Goal: Complete application form: Complete application form

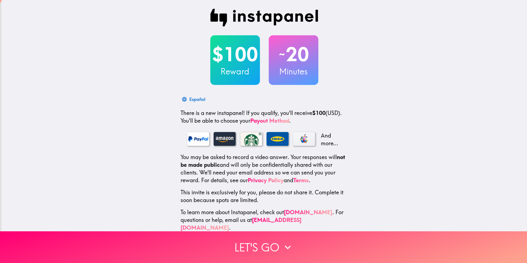
click at [220, 42] on div "$100 Reward" at bounding box center [235, 60] width 50 height 50
click at [231, 58] on h2 "$100" at bounding box center [235, 54] width 50 height 23
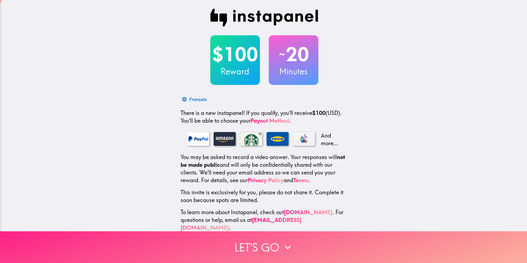
click at [256, 243] on button "Let's go" at bounding box center [263, 247] width 527 height 32
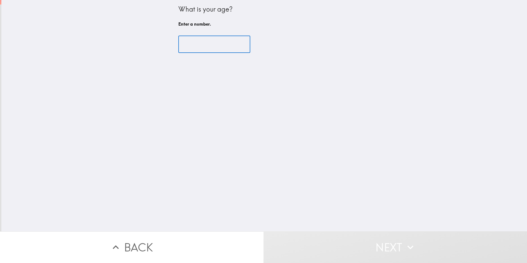
click at [196, 39] on input "number" at bounding box center [214, 44] width 72 height 17
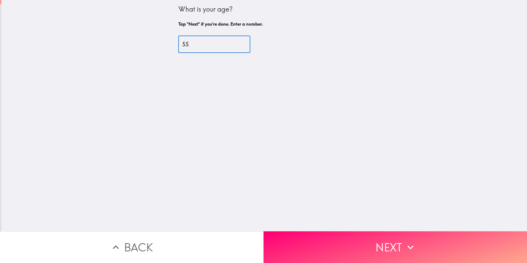
type input "55"
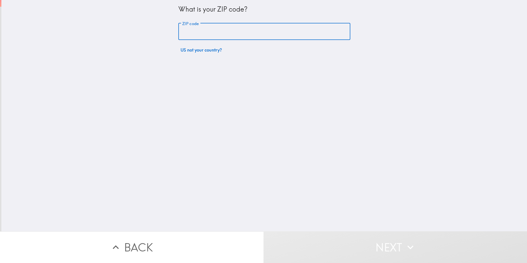
click at [235, 31] on input "ZIP code" at bounding box center [264, 31] width 172 height 17
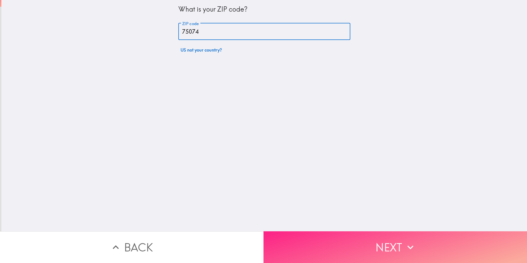
type input "75074"
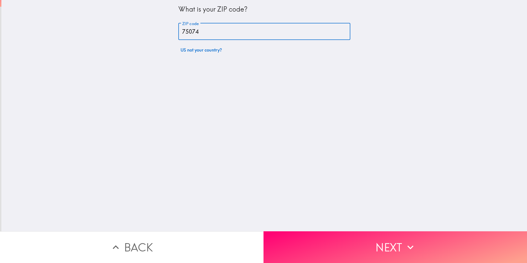
click at [353, 252] on button "Next" at bounding box center [394, 247] width 263 height 32
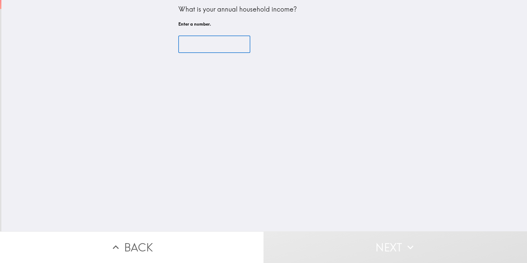
click at [191, 46] on input "number" at bounding box center [214, 44] width 72 height 17
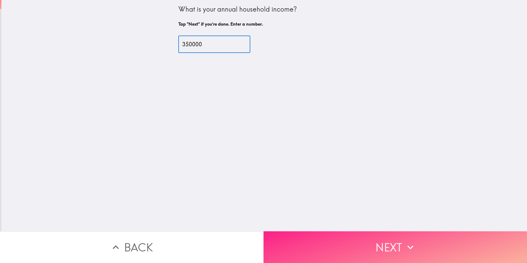
type input "350000"
click at [379, 239] on button "Next" at bounding box center [394, 247] width 263 height 32
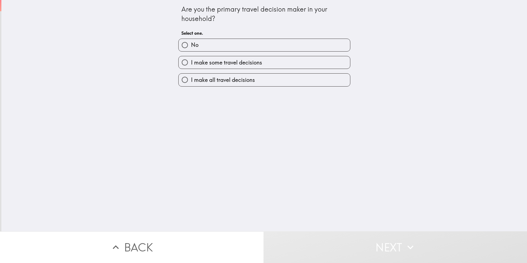
click at [180, 80] on input "I make all travel decisions" at bounding box center [185, 80] width 12 height 12
radio input "true"
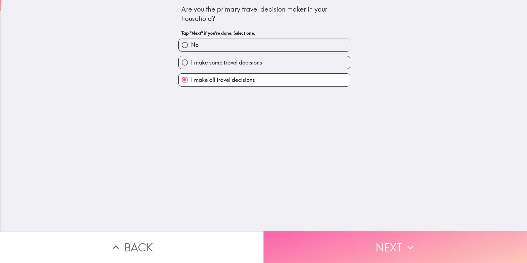
click at [388, 248] on button "Next" at bounding box center [394, 247] width 263 height 32
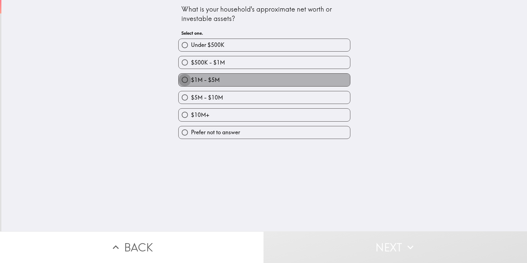
click at [179, 81] on input "$1M - $5M" at bounding box center [185, 80] width 12 height 12
radio input "true"
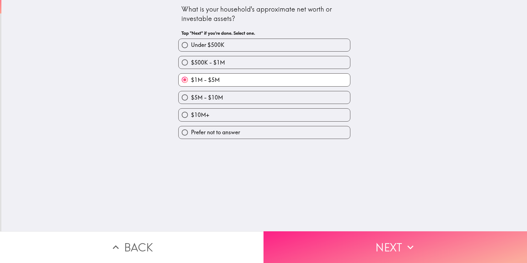
click at [402, 241] on button "Next" at bounding box center [394, 247] width 263 height 32
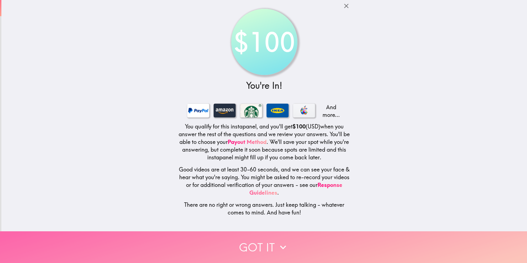
click at [271, 243] on button "Got it" at bounding box center [263, 247] width 527 height 32
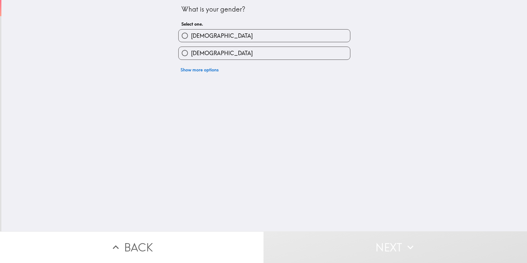
click at [180, 33] on input "[DEMOGRAPHIC_DATA]" at bounding box center [185, 35] width 12 height 12
radio input "true"
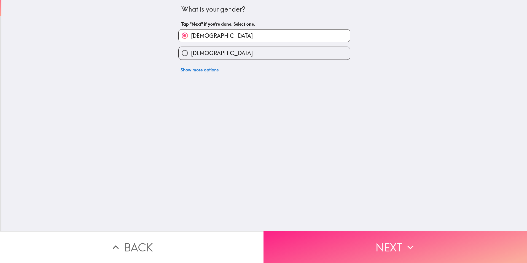
click at [334, 238] on button "Next" at bounding box center [394, 247] width 263 height 32
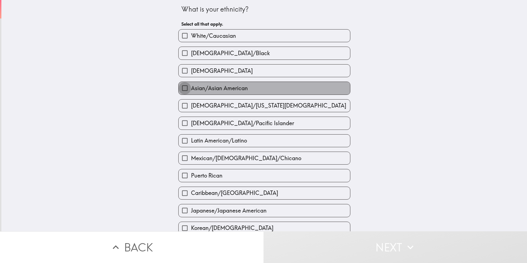
click at [182, 87] on input "Asian/Asian American" at bounding box center [185, 88] width 12 height 12
checkbox input "true"
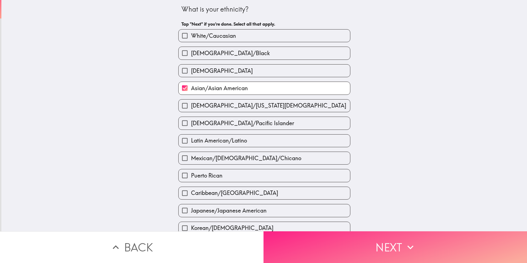
click at [404, 248] on icon "button" at bounding box center [410, 247] width 12 height 12
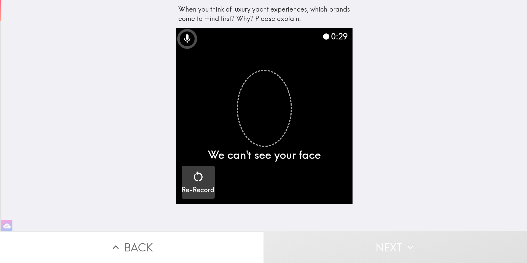
click at [198, 181] on icon "button" at bounding box center [198, 176] width 13 height 13
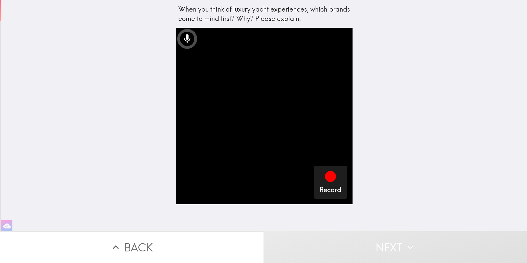
click at [258, 144] on video "button" at bounding box center [264, 116] width 176 height 176
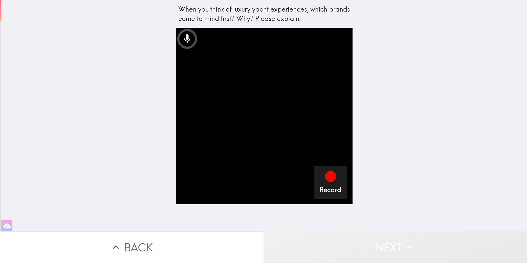
click at [384, 245] on button "Next" at bounding box center [394, 247] width 263 height 32
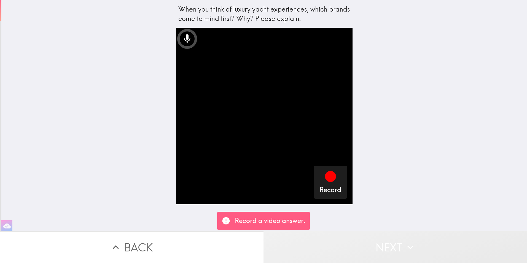
click at [387, 246] on button "Next" at bounding box center [394, 247] width 263 height 32
